Goal: Task Accomplishment & Management: Use online tool/utility

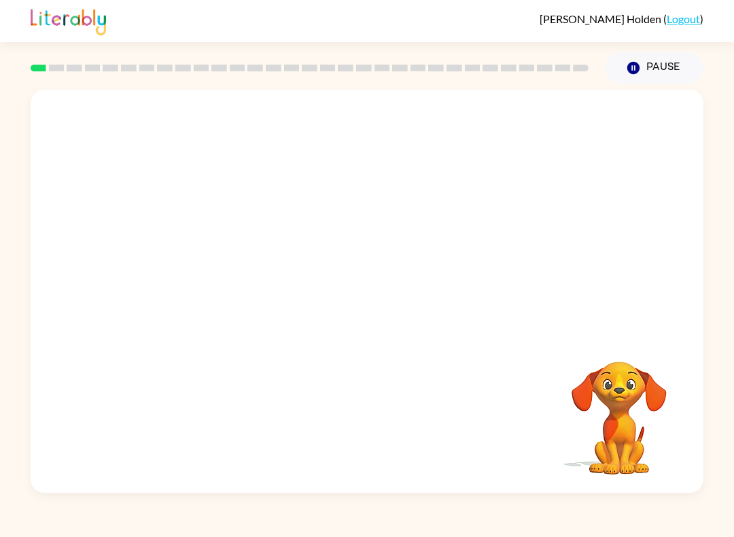
click at [394, 336] on div "Your browser must support playing .mp4 files to use Literably. Please try using…" at bounding box center [367, 291] width 673 height 403
click at [664, 73] on button "Pause Pause" at bounding box center [654, 67] width 99 height 31
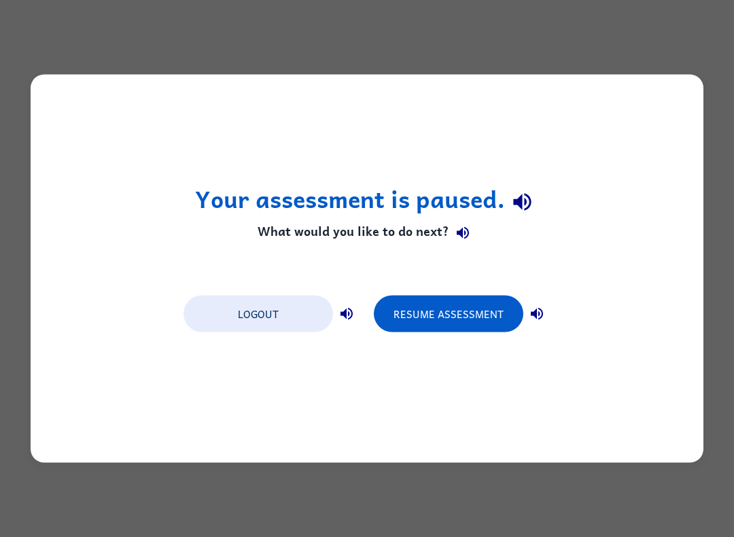
click at [449, 304] on button "Resume Assessment" at bounding box center [449, 314] width 150 height 37
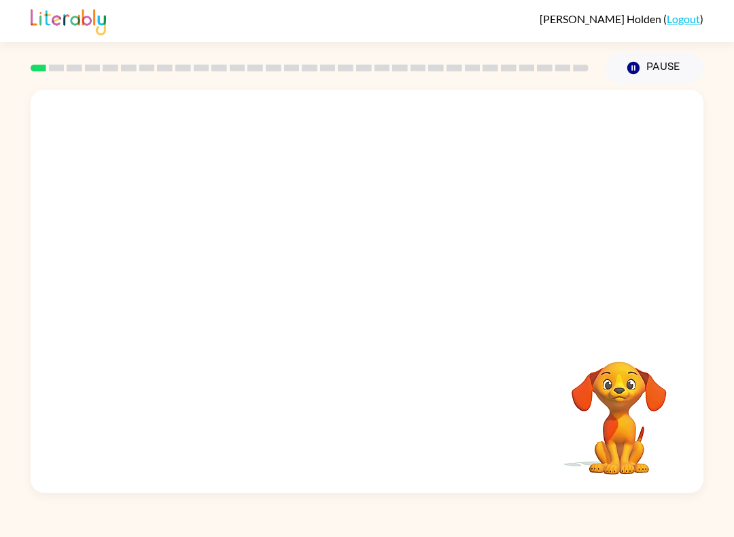
click at [324, 222] on video "Your browser must support playing .mp4 files to use Literably. Please try using…" at bounding box center [367, 211] width 673 height 243
click at [350, 219] on video "Your browser must support playing .mp4 files to use Literably. Please try using…" at bounding box center [367, 211] width 673 height 243
click at [426, 288] on video "Your browser must support playing .mp4 files to use Literably. Please try using…" at bounding box center [367, 211] width 673 height 243
click at [368, 301] on video "Your browser must support playing .mp4 files to use Literably. Please try using…" at bounding box center [367, 211] width 673 height 243
click at [393, 293] on video "Your browser must support playing .mp4 files to use Literably. Please try using…" at bounding box center [367, 211] width 673 height 243
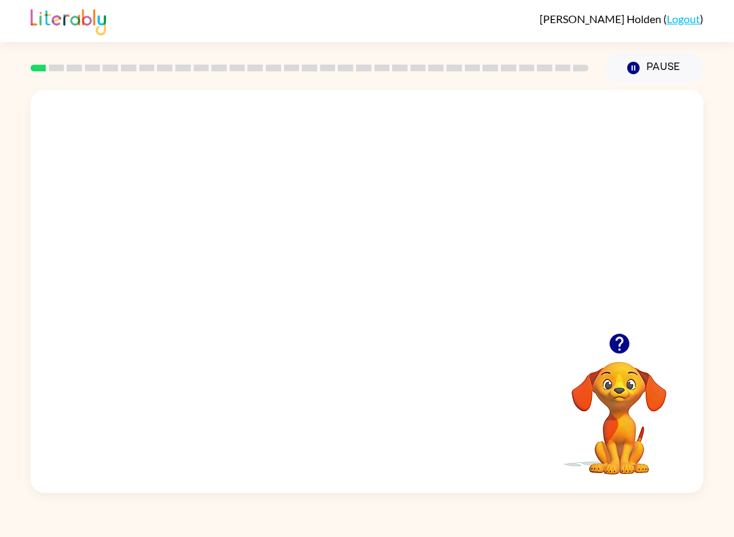
click at [466, 276] on video "Your browser must support playing .mp4 files to use Literably. Please try using…" at bounding box center [367, 211] width 673 height 243
click at [456, 267] on video "Your browser must support playing .mp4 files to use Literably. Please try using…" at bounding box center [367, 211] width 673 height 243
click at [265, 305] on div at bounding box center [367, 291] width 673 height 403
click at [630, 341] on video "Your browser must support playing .mp4 files to use Literably. Please try using…" at bounding box center [619, 409] width 136 height 136
click at [379, 311] on div at bounding box center [367, 298] width 87 height 50
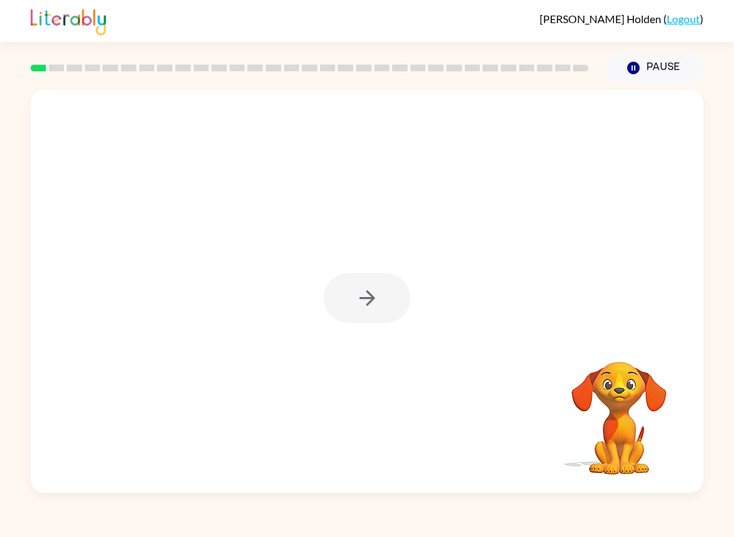
click at [369, 301] on div at bounding box center [367, 298] width 87 height 50
click at [375, 290] on div at bounding box center [367, 298] width 87 height 50
click at [361, 314] on div at bounding box center [367, 298] width 87 height 50
click at [377, 307] on div at bounding box center [367, 298] width 87 height 50
click at [388, 306] on div at bounding box center [367, 298] width 87 height 50
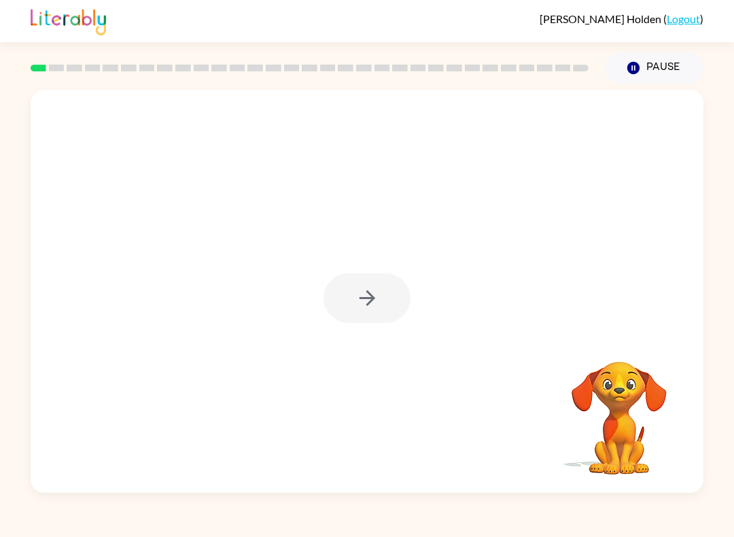
click at [370, 307] on div at bounding box center [367, 298] width 87 height 50
click at [371, 310] on div at bounding box center [367, 298] width 87 height 50
click at [371, 309] on div at bounding box center [367, 298] width 87 height 50
click at [362, 308] on icon "button" at bounding box center [368, 298] width 24 height 24
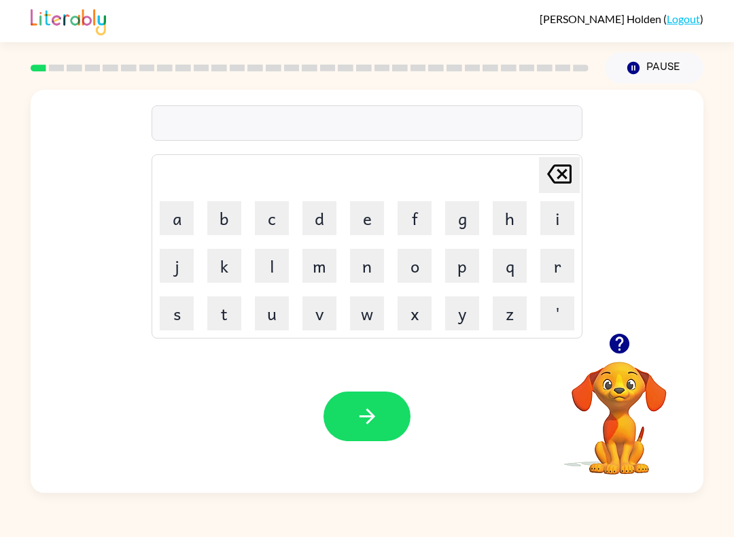
click at [227, 227] on button "b" at bounding box center [224, 218] width 34 height 34
click at [414, 262] on button "o" at bounding box center [415, 266] width 34 height 34
click at [257, 317] on button "u" at bounding box center [272, 313] width 34 height 34
click at [322, 216] on button "d" at bounding box center [320, 218] width 34 height 34
click at [369, 221] on button "e" at bounding box center [367, 218] width 34 height 34
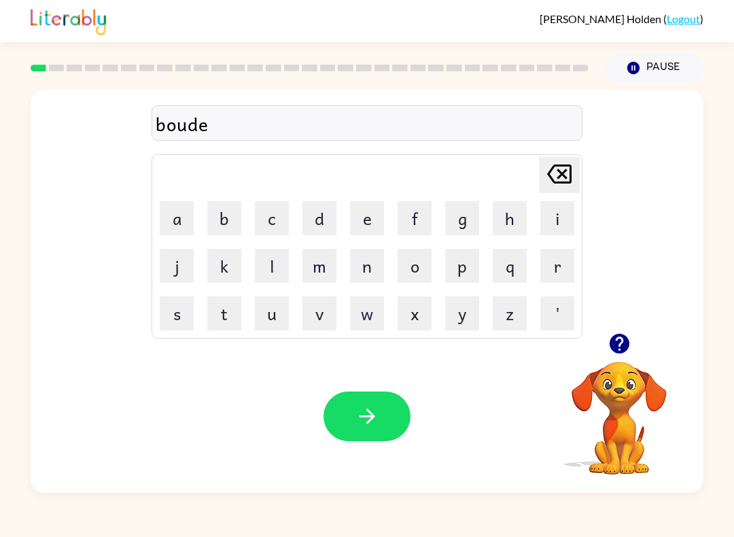
click at [562, 265] on button "r" at bounding box center [558, 266] width 34 height 34
click at [370, 407] on icon "button" at bounding box center [368, 417] width 24 height 24
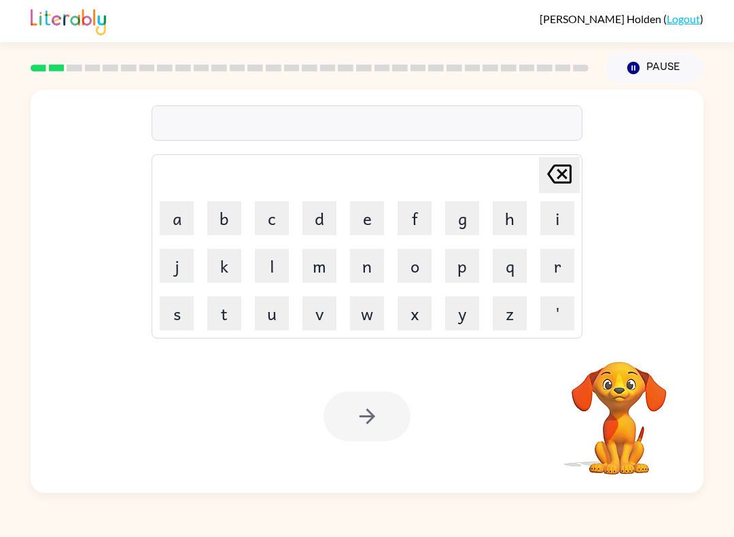
click at [369, 416] on div at bounding box center [367, 417] width 87 height 50
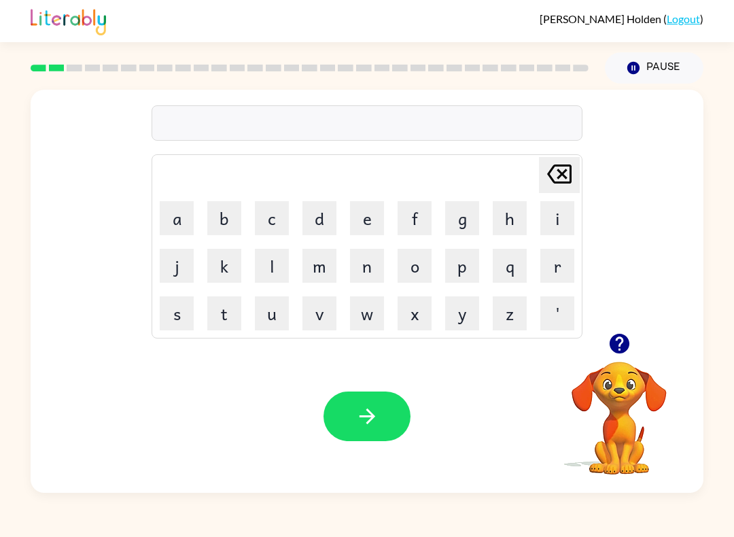
click at [636, 342] on button "button" at bounding box center [619, 343] width 35 height 35
click at [670, 70] on button "Pause Pause" at bounding box center [654, 67] width 99 height 31
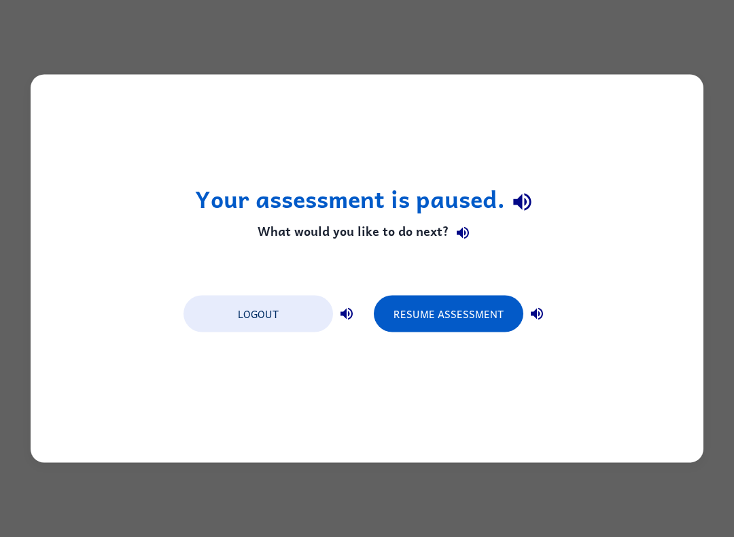
click at [448, 319] on button "Resume Assessment" at bounding box center [449, 314] width 150 height 37
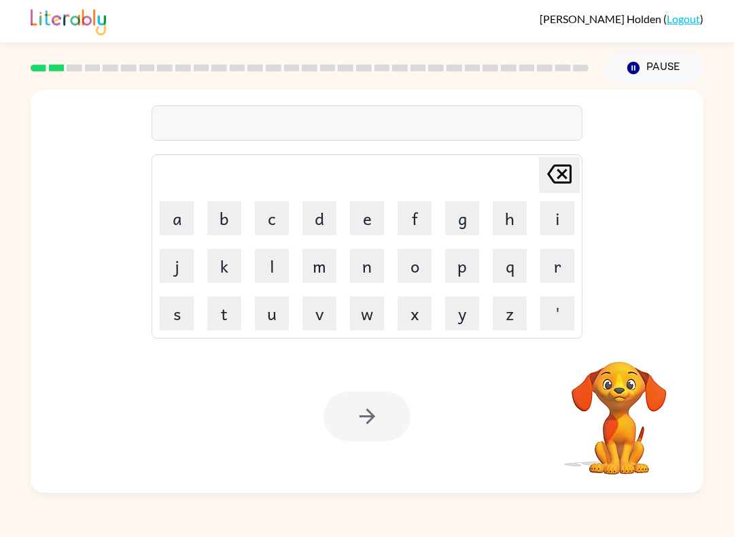
click at [488, 400] on div "Your browser must support playing .mp4 files to use Literably. Please try using…" at bounding box center [367, 416] width 673 height 153
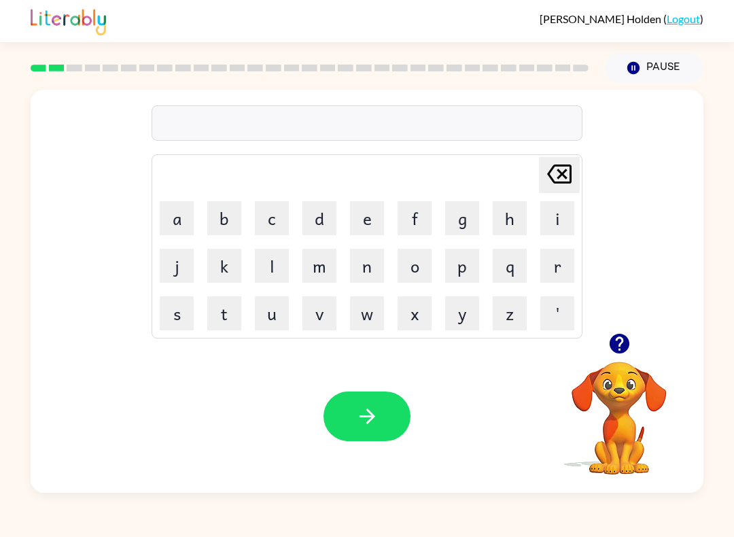
click at [563, 279] on button "r" at bounding box center [558, 266] width 34 height 34
click at [416, 266] on button "o" at bounding box center [415, 266] width 34 height 34
click at [620, 339] on icon "button" at bounding box center [620, 344] width 24 height 24
click at [634, 336] on button "button" at bounding box center [619, 343] width 35 height 35
click at [327, 279] on button "m" at bounding box center [320, 266] width 34 height 34
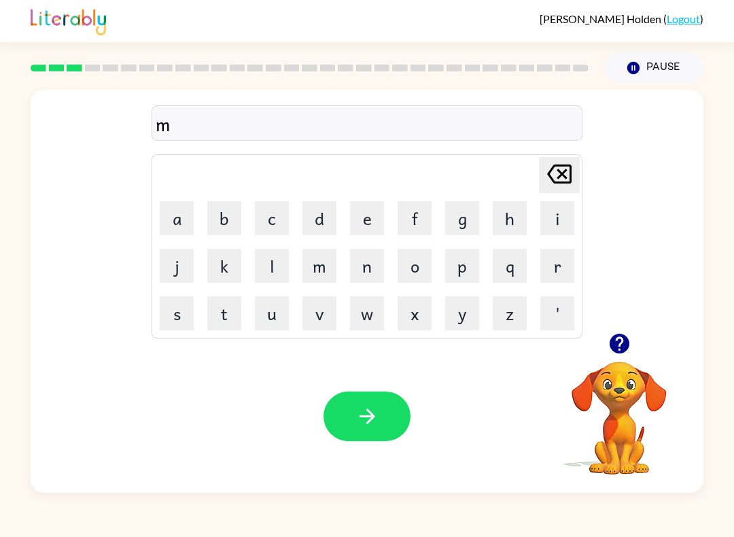
click at [173, 218] on button "a" at bounding box center [177, 218] width 34 height 34
click at [175, 308] on button "s" at bounding box center [177, 313] width 34 height 34
click at [505, 220] on button "h" at bounding box center [510, 218] width 34 height 34
click at [357, 208] on button "e" at bounding box center [367, 218] width 34 height 34
click at [356, 269] on button "n" at bounding box center [367, 266] width 34 height 34
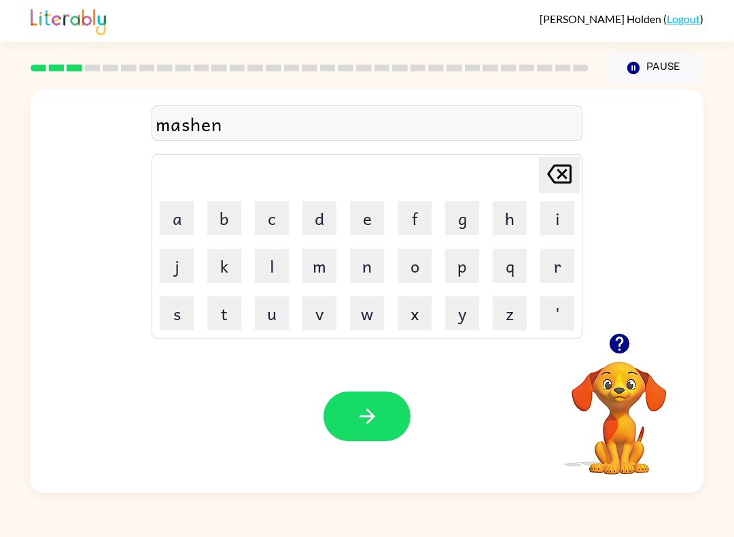
click at [369, 214] on button "e" at bounding box center [367, 218] width 34 height 34
click at [376, 424] on icon "button" at bounding box center [368, 417] width 24 height 24
click at [634, 328] on div at bounding box center [619, 343] width 136 height 35
click at [617, 345] on icon "button" at bounding box center [619, 344] width 20 height 20
click at [393, 420] on button "button" at bounding box center [367, 417] width 87 height 50
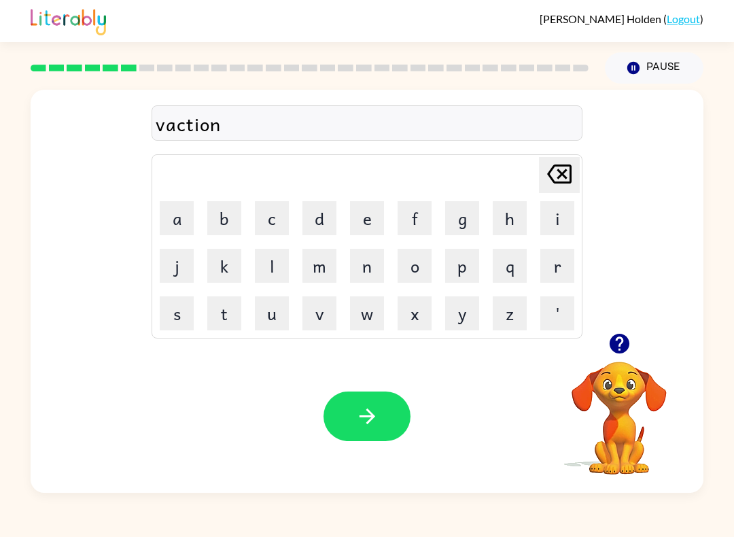
click at [636, 342] on button "button" at bounding box center [619, 343] width 35 height 35
click at [373, 409] on icon "button" at bounding box center [368, 417] width 24 height 24
click at [378, 424] on icon "button" at bounding box center [368, 417] width 24 height 24
click at [370, 439] on button "button" at bounding box center [367, 417] width 87 height 50
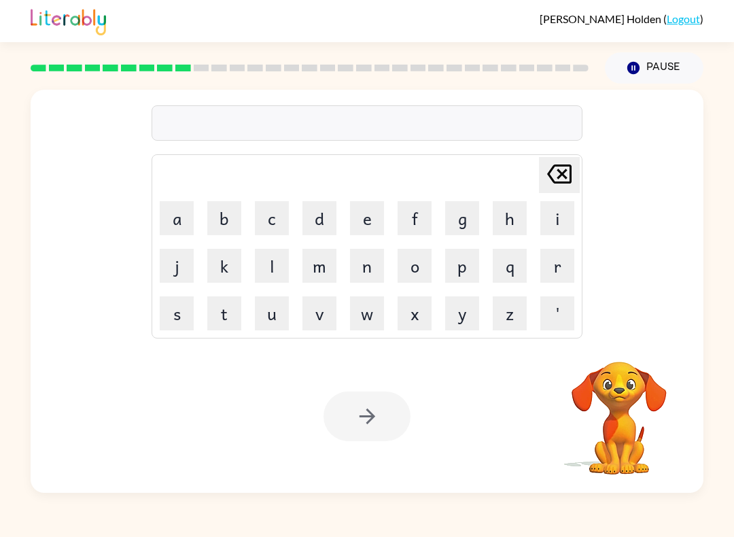
click at [732, 524] on div "[PERSON_NAME] ( Logout ) Pause Pause Delete Delete last character input a b c d…" at bounding box center [367, 268] width 734 height 537
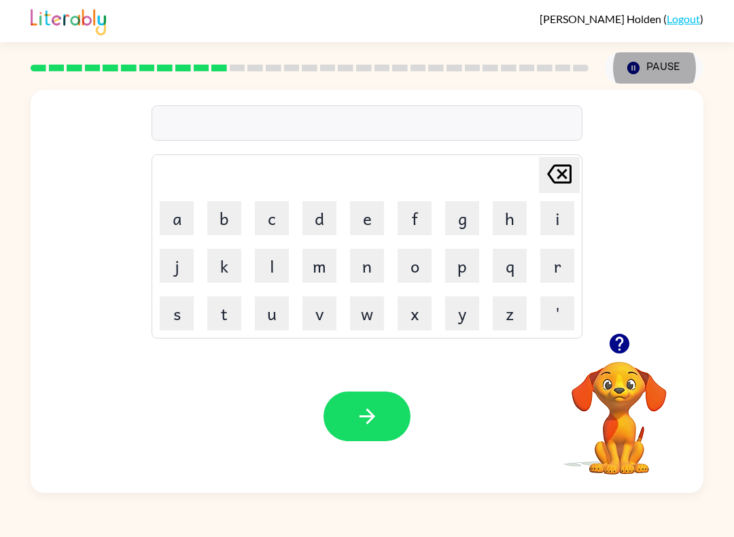
click at [613, 343] on icon "button" at bounding box center [619, 344] width 20 height 20
click at [613, 348] on icon "button" at bounding box center [619, 344] width 20 height 20
click at [290, 143] on div "road [PERSON_NAME] last character input a b c d e f g h i j k l m n o p q r s t…" at bounding box center [367, 212] width 431 height 254
click at [246, 131] on div "road" at bounding box center [367, 123] width 423 height 29
click at [206, 137] on div "road" at bounding box center [367, 123] width 423 height 29
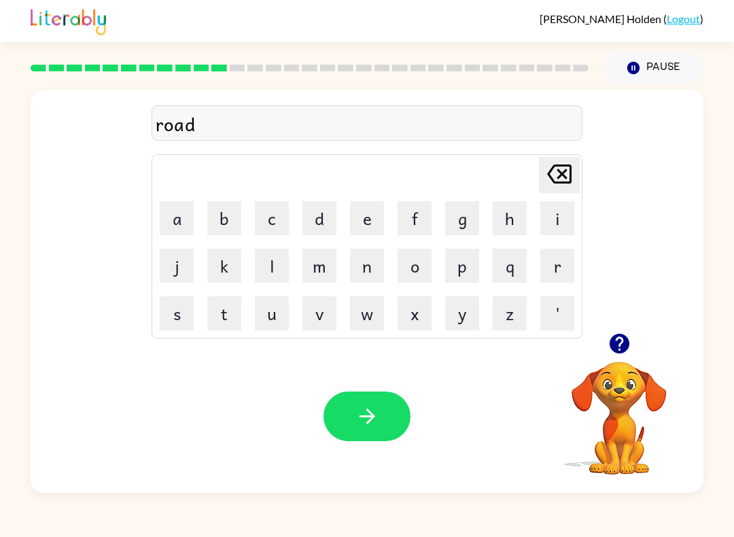
click at [562, 186] on icon "[PERSON_NAME] last character input" at bounding box center [559, 174] width 33 height 33
click at [555, 186] on icon "[PERSON_NAME] last character input" at bounding box center [559, 174] width 33 height 33
click at [549, 184] on icon "[PERSON_NAME] last character input" at bounding box center [559, 174] width 33 height 33
click at [561, 281] on button "r" at bounding box center [558, 266] width 34 height 34
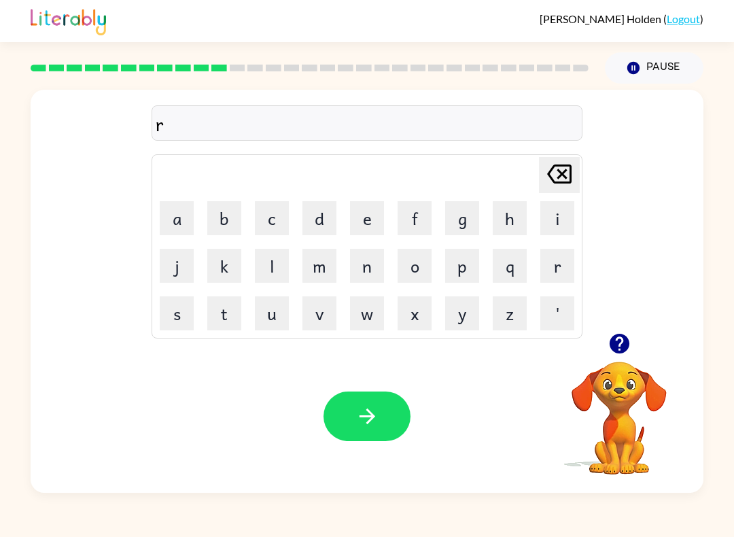
click at [416, 264] on button "o" at bounding box center [415, 266] width 34 height 34
click at [173, 226] on button "a" at bounding box center [177, 218] width 34 height 34
click at [307, 209] on button "d" at bounding box center [320, 218] width 34 height 34
click at [362, 423] on icon "button" at bounding box center [368, 417] width 24 height 24
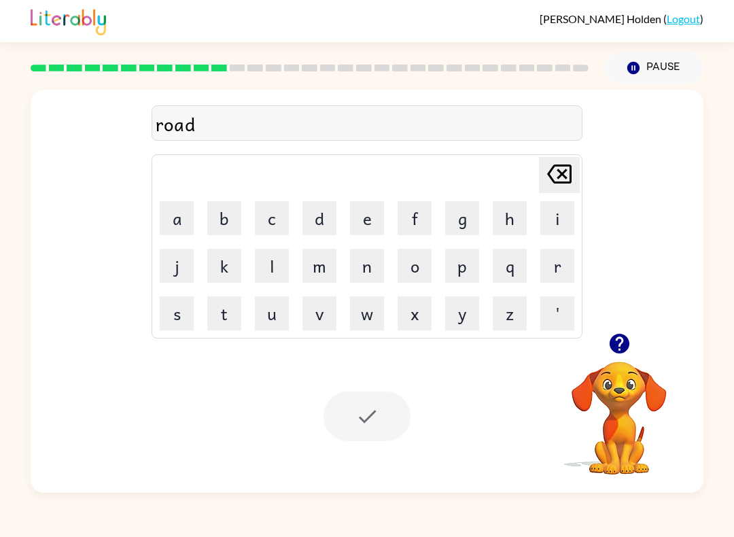
click at [616, 343] on icon "button" at bounding box center [619, 344] width 20 height 20
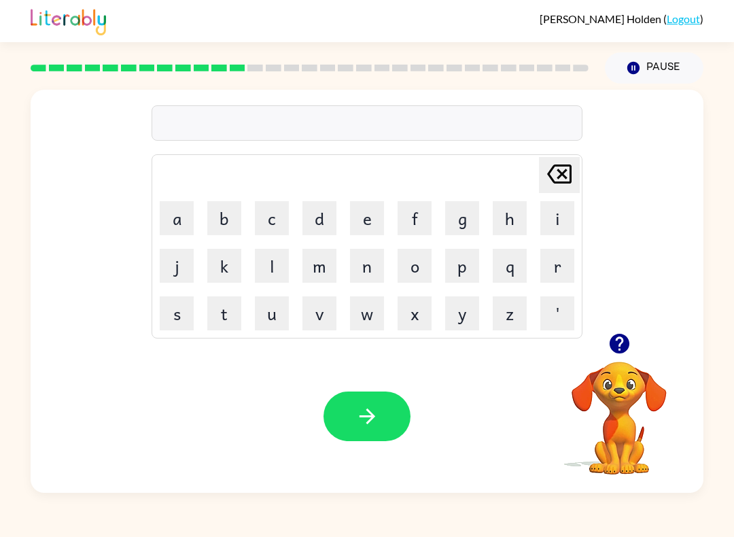
click at [283, 316] on button "u" at bounding box center [272, 313] width 34 height 34
click at [371, 413] on icon "button" at bounding box center [367, 417] width 16 height 16
click at [376, 439] on button "button" at bounding box center [367, 417] width 87 height 50
click at [370, 392] on button "button" at bounding box center [367, 417] width 87 height 50
click at [349, 418] on button "button" at bounding box center [367, 417] width 87 height 50
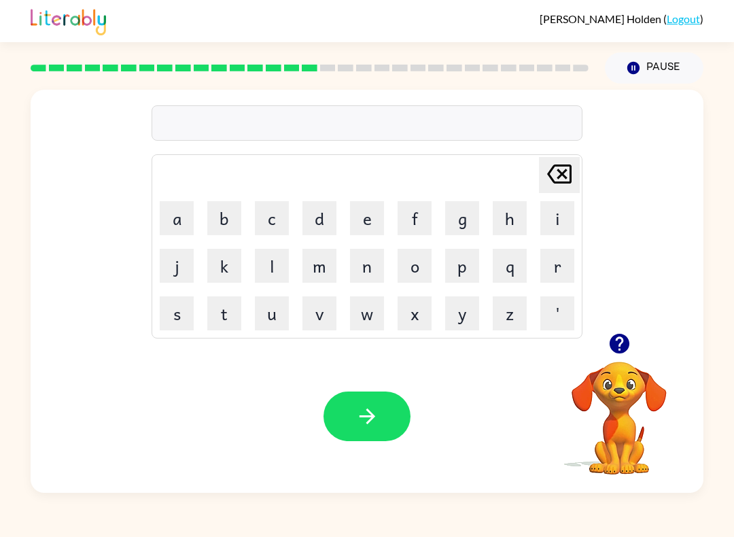
click at [624, 338] on icon "button" at bounding box center [619, 344] width 20 height 20
click at [375, 417] on icon "button" at bounding box center [367, 417] width 16 height 16
click at [391, 415] on button "button" at bounding box center [367, 417] width 87 height 50
click at [625, 337] on icon "button" at bounding box center [619, 344] width 20 height 20
click at [376, 411] on icon "button" at bounding box center [368, 417] width 24 height 24
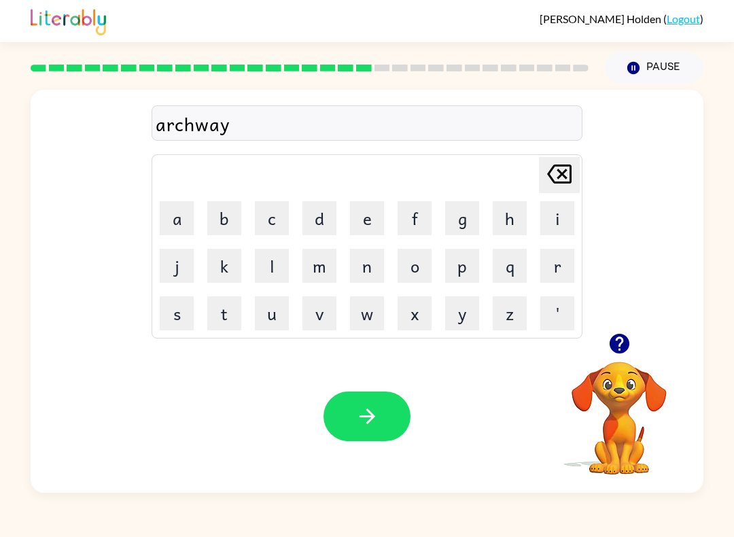
click at [388, 398] on button "button" at bounding box center [367, 417] width 87 height 50
click at [374, 400] on button "button" at bounding box center [367, 417] width 87 height 50
click at [358, 424] on icon "button" at bounding box center [368, 417] width 24 height 24
click at [376, 430] on button "button" at bounding box center [367, 417] width 87 height 50
click at [377, 417] on icon "button" at bounding box center [368, 417] width 24 height 24
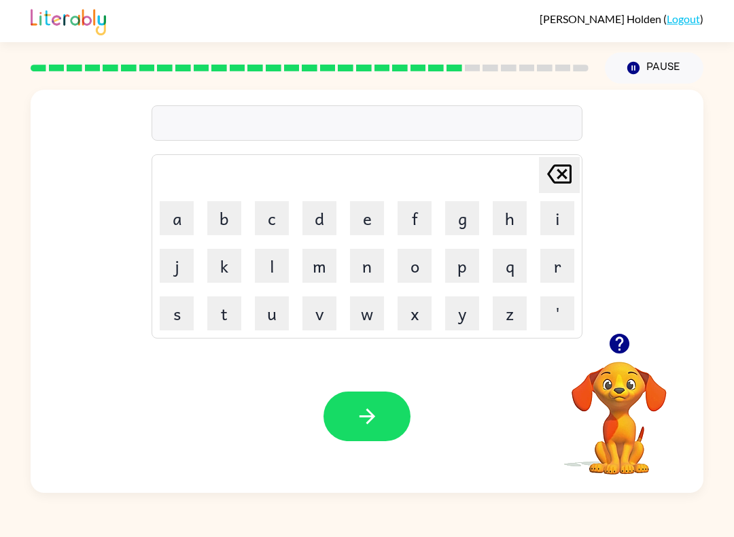
click at [626, 350] on icon "button" at bounding box center [619, 344] width 20 height 20
click at [375, 410] on icon "button" at bounding box center [368, 417] width 24 height 24
click at [387, 415] on button "button" at bounding box center [367, 417] width 87 height 50
click at [624, 338] on icon "button" at bounding box center [619, 344] width 20 height 20
click at [611, 345] on icon "button" at bounding box center [619, 344] width 20 height 20
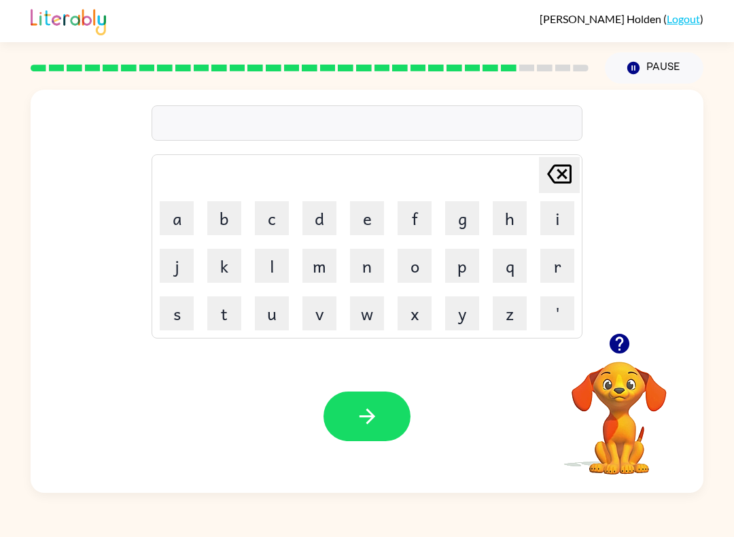
click at [618, 342] on icon "button" at bounding box center [619, 344] width 20 height 20
click at [619, 347] on icon "button" at bounding box center [620, 344] width 24 height 24
click at [618, 345] on icon "button" at bounding box center [619, 344] width 20 height 20
click at [668, 66] on button "Pause Pause" at bounding box center [654, 67] width 99 height 31
